Goal: Download file/media

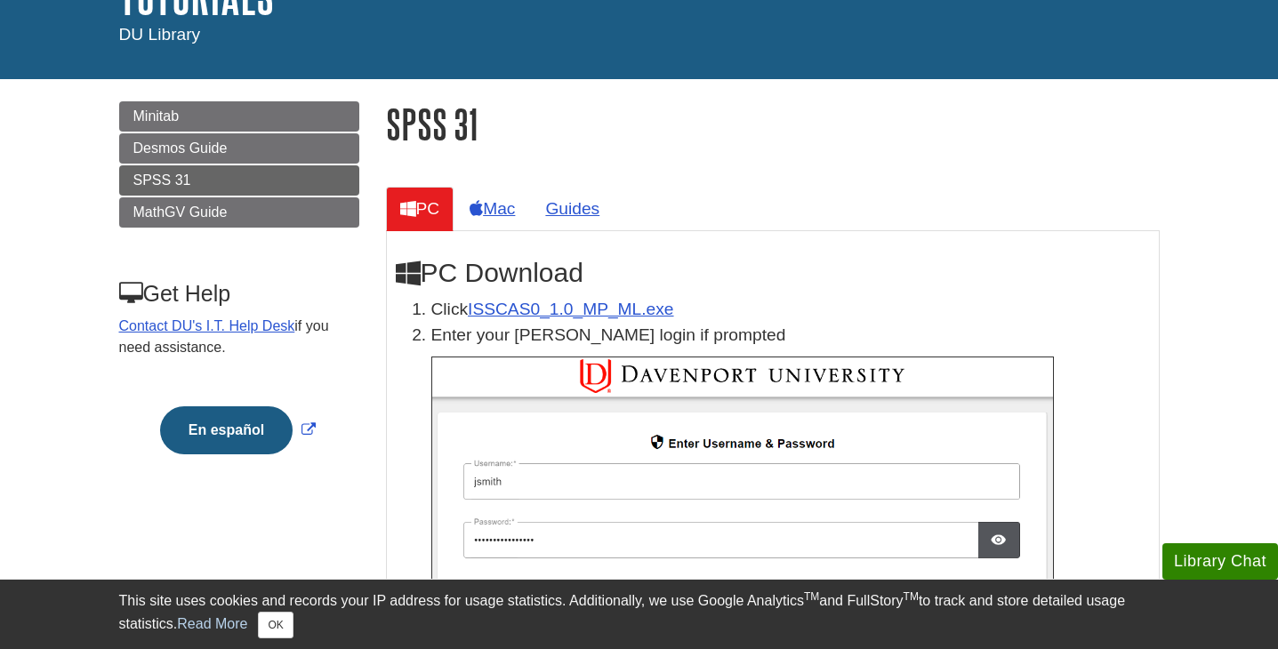
scroll to position [144, 0]
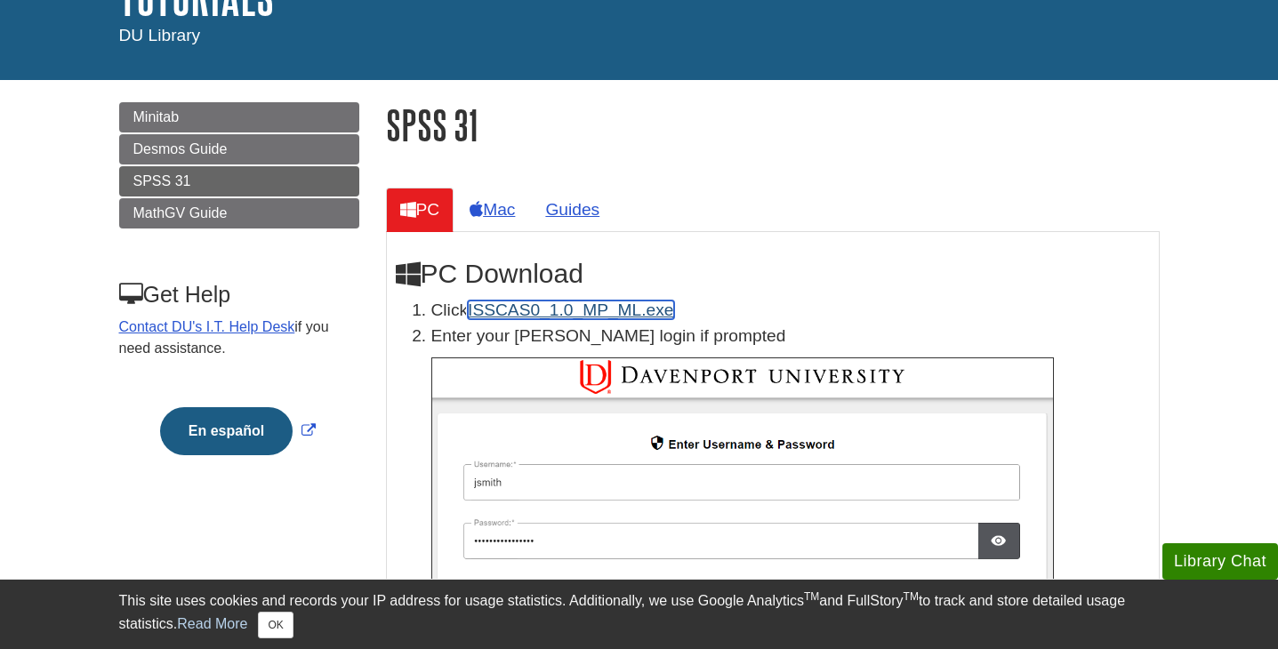
click at [521, 311] on link "ISSCAS0_1.0_MP_ML.exe" at bounding box center [570, 310] width 205 height 19
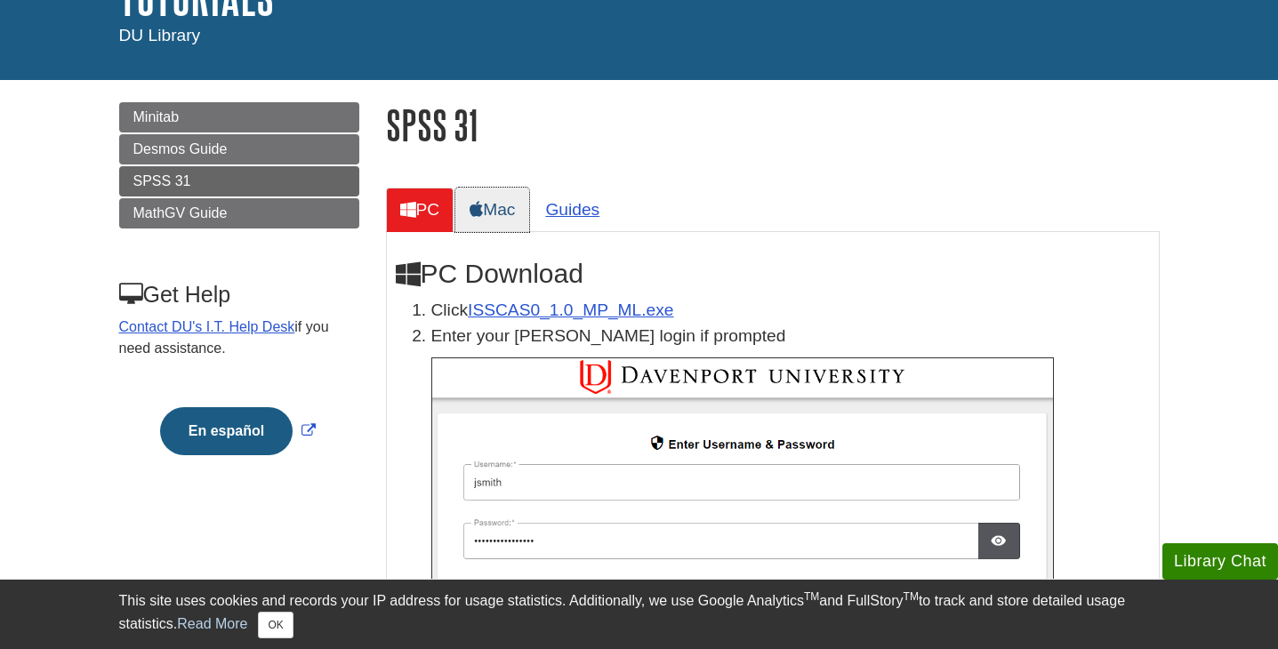
click at [503, 213] on link "Mac" at bounding box center [492, 210] width 74 height 44
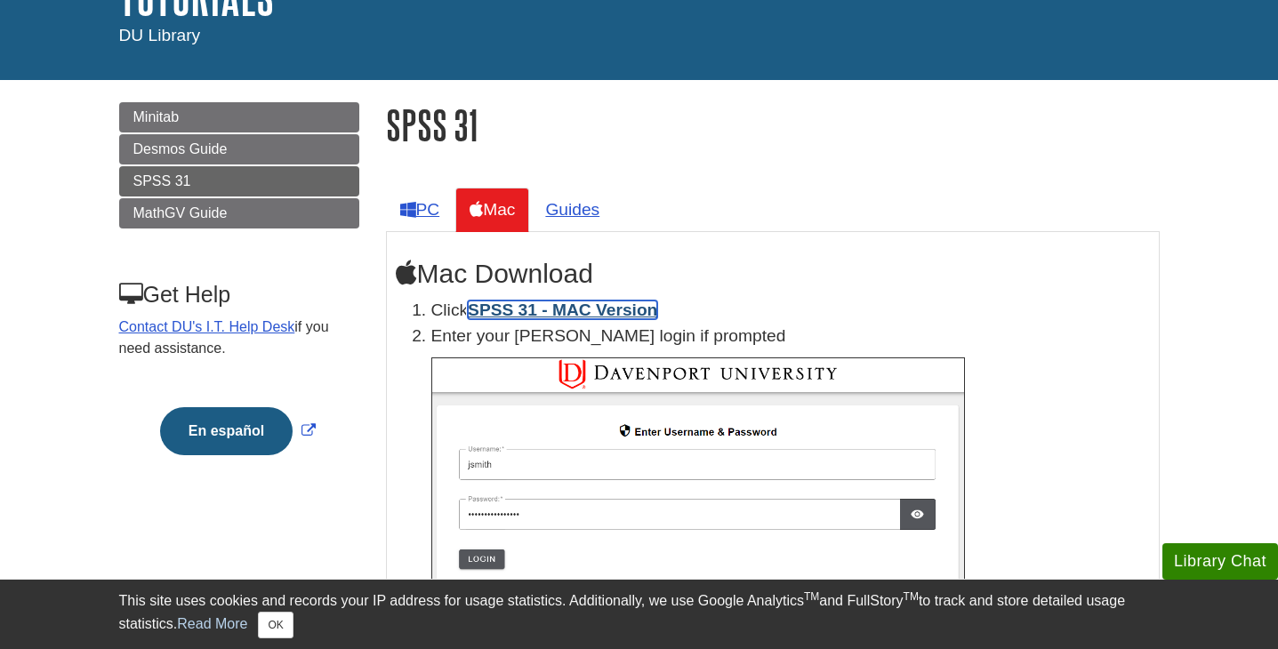
click at [514, 311] on link "SPSS 31 - MAC Version" at bounding box center [562, 310] width 189 height 19
click at [556, 309] on link "SPSS 31 - MAC Version" at bounding box center [562, 310] width 189 height 19
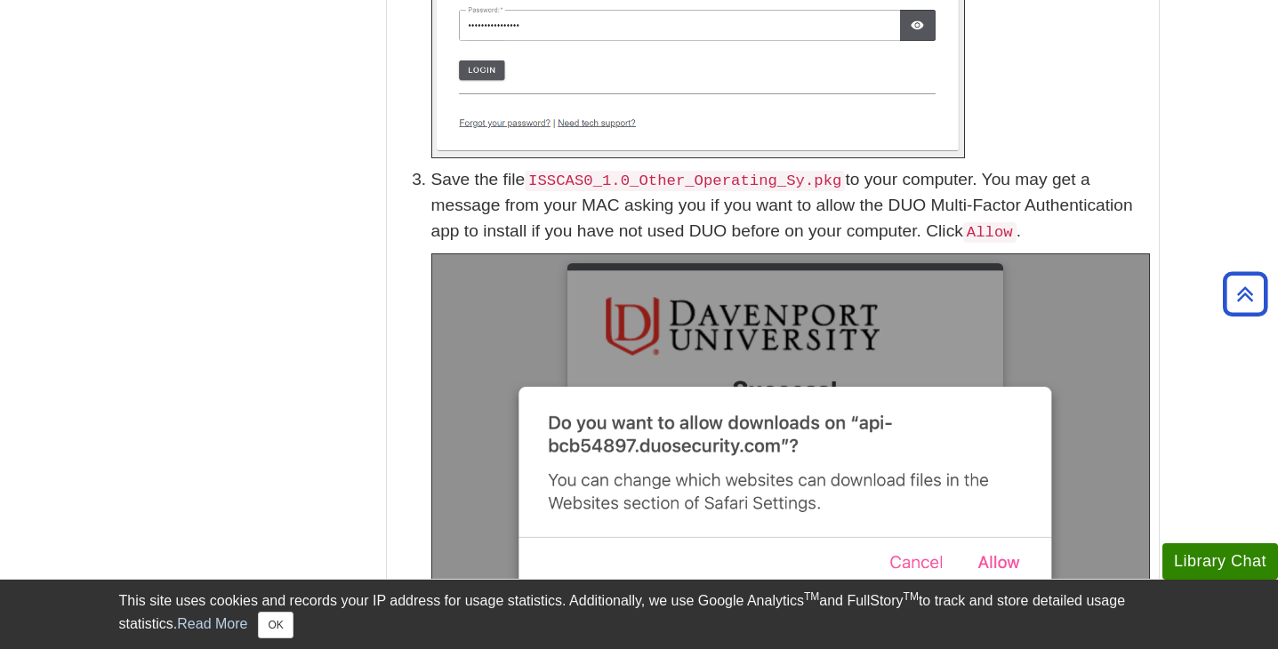
scroll to position [635, 0]
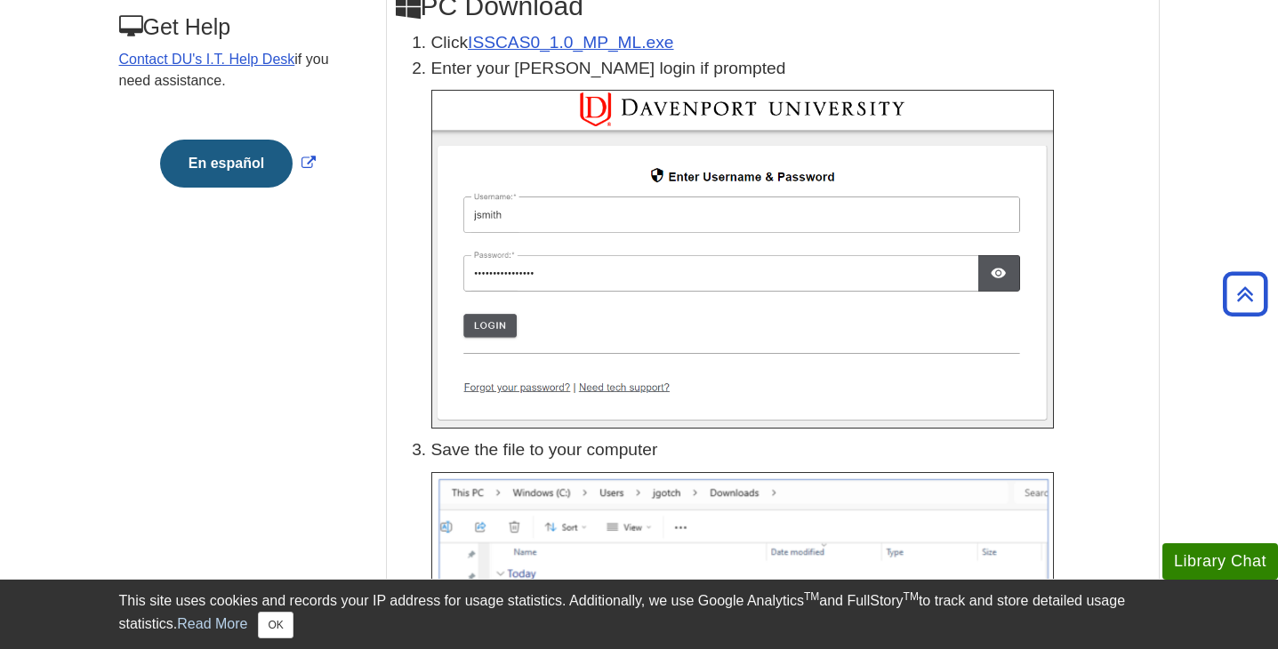
scroll to position [388, 0]
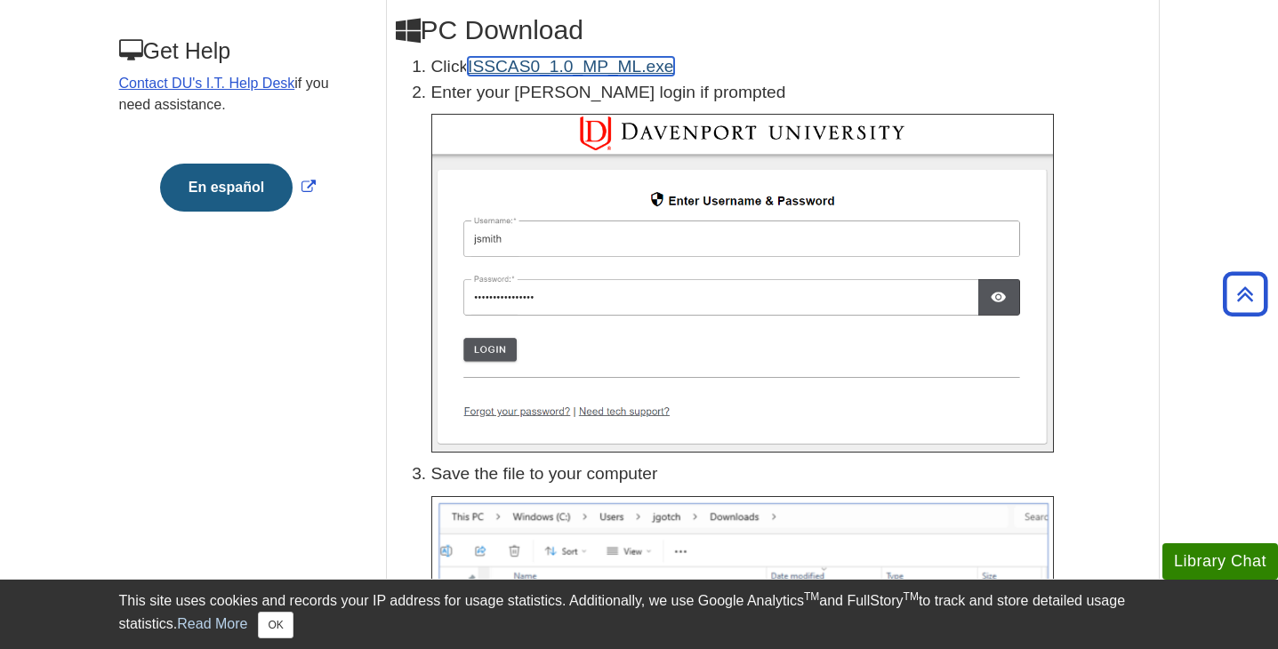
click at [565, 63] on link "ISSCAS0_1.0_MP_ML.exe" at bounding box center [570, 66] width 205 height 19
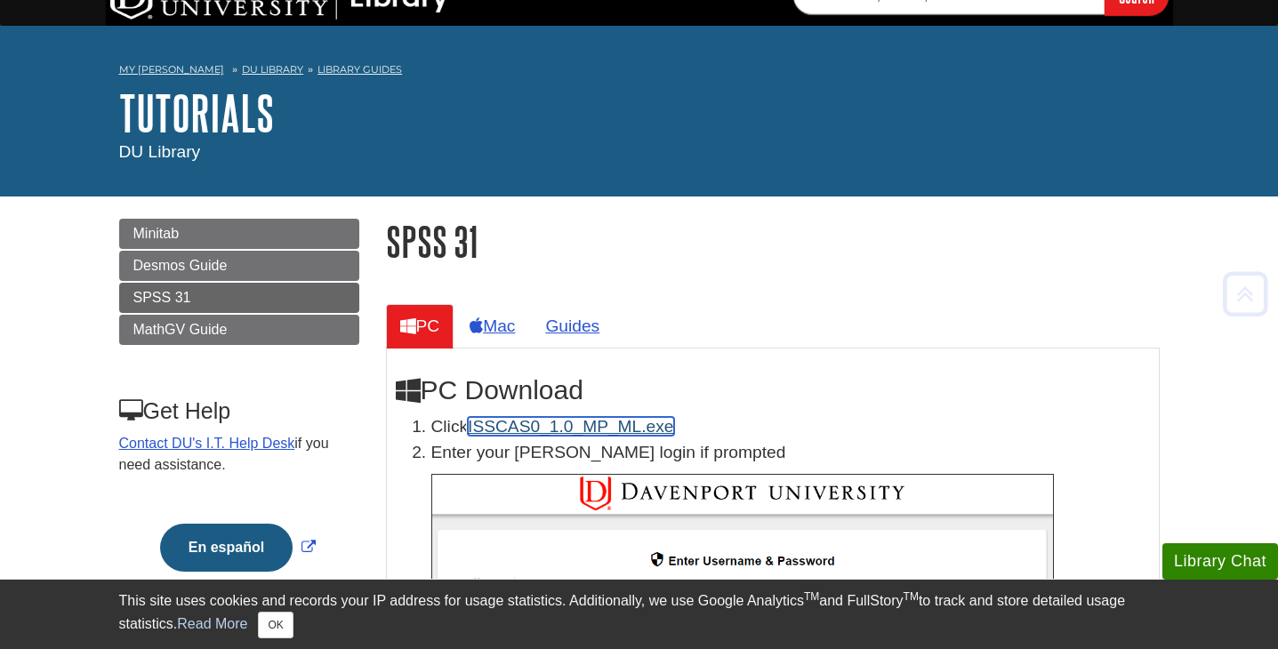
scroll to position [30, 0]
